Goal: Task Accomplishment & Management: Manage account settings

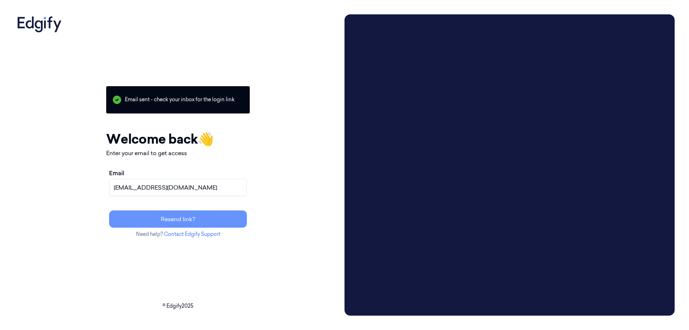
click at [203, 215] on button "Resend link?" at bounding box center [178, 218] width 138 height 17
drag, startPoint x: 211, startPoint y: 185, endPoint x: 137, endPoint y: 189, distance: 73.7
click at [137, 189] on div "Email [EMAIL_ADDRESS][DOMAIN_NAME] Resend link?" at bounding box center [178, 198] width 144 height 65
type input "[PERSON_NAME][EMAIL_ADDRESS][DOMAIN_NAME]"
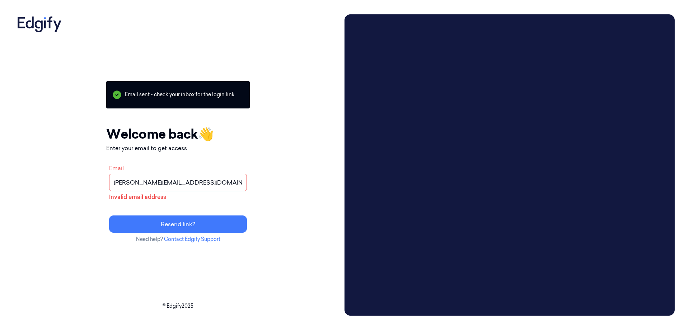
drag, startPoint x: 220, startPoint y: 183, endPoint x: 111, endPoint y: 186, distance: 108.8
click at [111, 186] on div "Your session expired - please log in again Email sent - check your inbox for th…" at bounding box center [177, 164] width 327 height 301
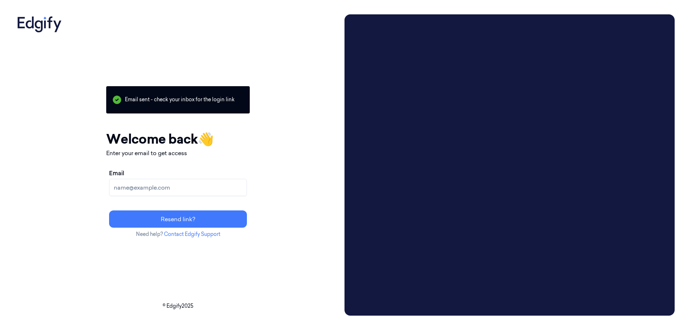
drag, startPoint x: 145, startPoint y: 180, endPoint x: 154, endPoint y: 186, distance: 10.7
click at [145, 180] on input "Email" at bounding box center [178, 187] width 138 height 17
click at [154, 186] on input "Email" at bounding box center [178, 187] width 138 height 17
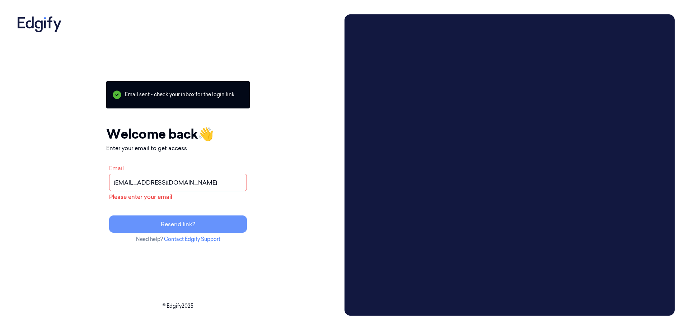
click at [215, 228] on button "Resend link?" at bounding box center [178, 223] width 138 height 17
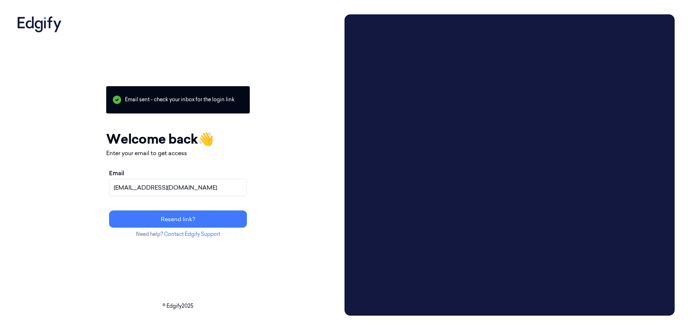
drag, startPoint x: 215, startPoint y: 186, endPoint x: 127, endPoint y: 197, distance: 88.3
click at [127, 197] on div "Your session expired - please log in again Email sent - check your inbox for th…" at bounding box center [177, 164] width 327 height 301
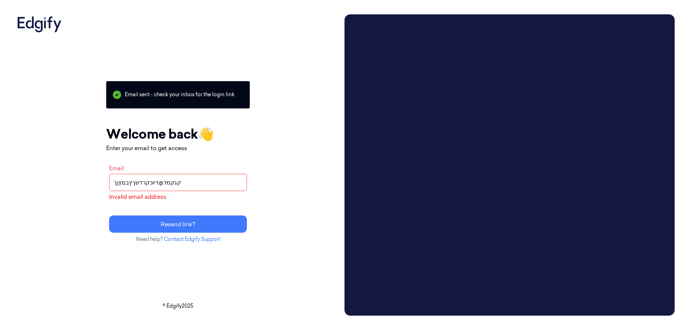
drag, startPoint x: 211, startPoint y: 180, endPoint x: 85, endPoint y: 182, distance: 126.0
click at [85, 182] on div "Your session expired - please log in again Email sent - check your inbox for th…" at bounding box center [177, 164] width 327 height 301
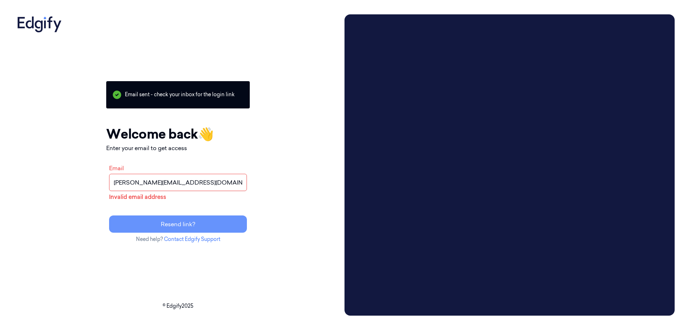
type input "[PERSON_NAME][EMAIL_ADDRESS][DOMAIN_NAME]"
click at [224, 223] on button "Resend link?" at bounding box center [178, 223] width 138 height 17
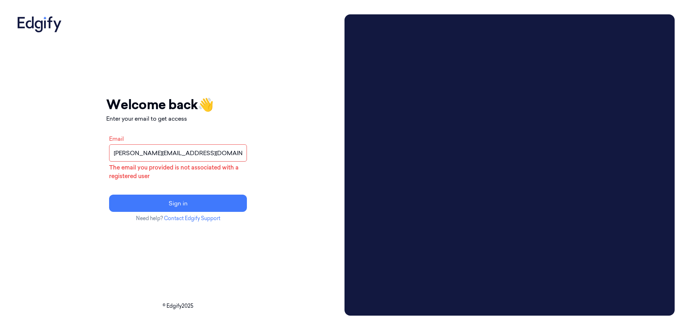
drag, startPoint x: 226, startPoint y: 155, endPoint x: 138, endPoint y: 157, distance: 87.6
click at [138, 157] on div "Email [PERSON_NAME][EMAIL_ADDRESS][DOMAIN_NAME] The email you provided is not a…" at bounding box center [178, 172] width 144 height 83
click at [124, 140] on label "Email" at bounding box center [116, 138] width 15 height 7
click at [165, 150] on input "Email" at bounding box center [178, 152] width 138 height 17
type input "[EMAIL_ADDRESS][DOMAIN_NAME]"
